Goal: Information Seeking & Learning: Learn about a topic

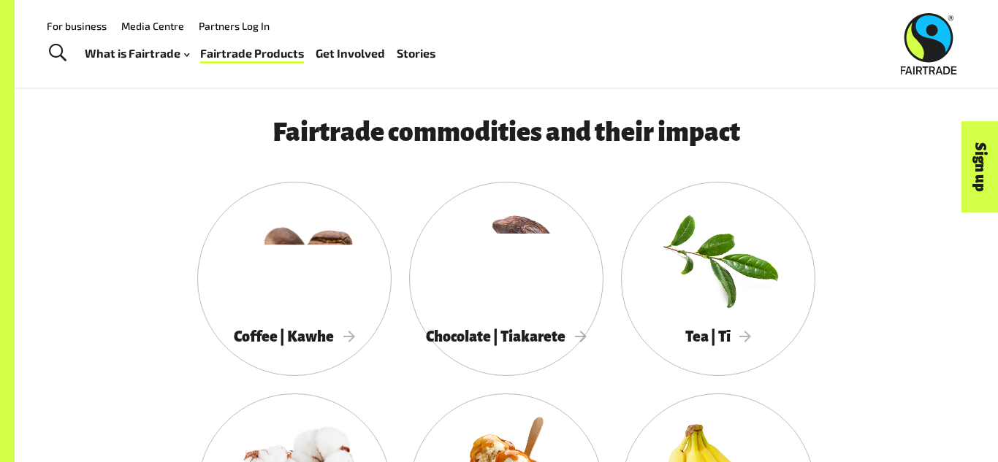
scroll to position [1222, 0]
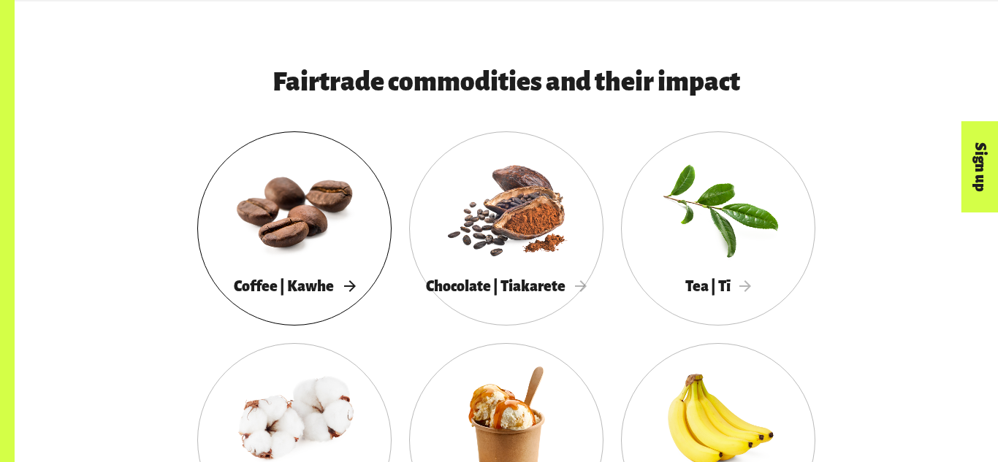
click at [210, 182] on div at bounding box center [294, 208] width 194 height 126
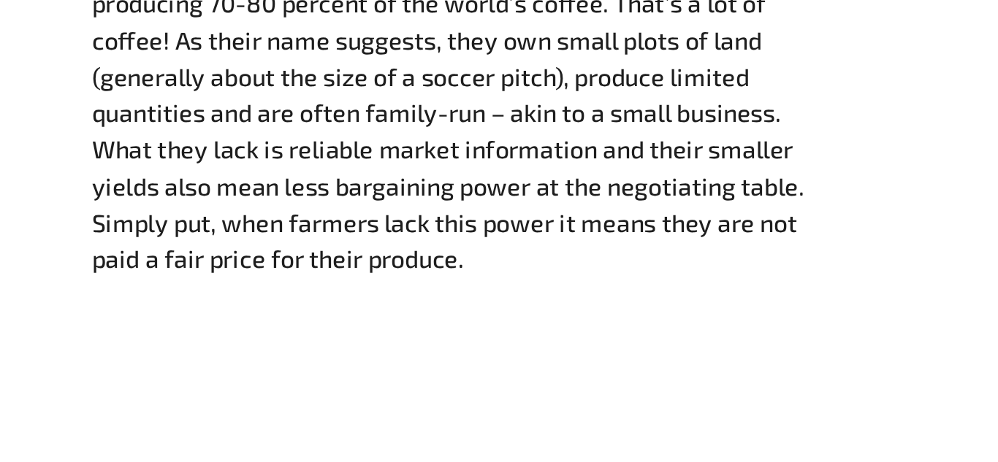
scroll to position [1914, 0]
